Goal: Information Seeking & Learning: Find specific fact

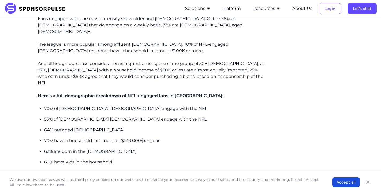
scroll to position [433, 0]
drag, startPoint x: 44, startPoint y: 131, endPoint x: 88, endPoint y: 132, distance: 43.6
click at [89, 149] on p "62% are born in the [DEMOGRAPHIC_DATA]" at bounding box center [154, 152] width 221 height 6
click at [45, 149] on p "62% are born in the [DEMOGRAPHIC_DATA]" at bounding box center [154, 152] width 221 height 6
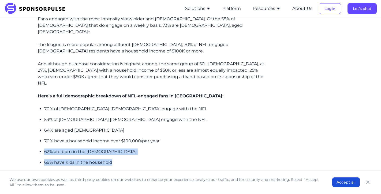
drag, startPoint x: 45, startPoint y: 130, endPoint x: 114, endPoint y: 140, distance: 69.7
click at [114, 140] on ul "70% of American males engage with the NFL 53% of American females engage with t…" at bounding box center [154, 136] width 221 height 60
copy ul "62% are born in the USA 69% have kids in the household"
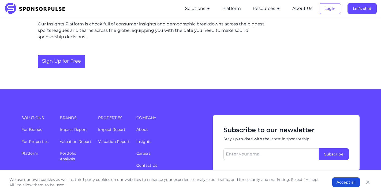
scroll to position [602, 0]
